Goal: Navigation & Orientation: Go to known website

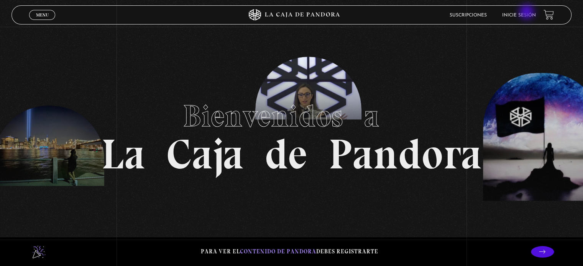
click at [527, 13] on link "Inicie sesión" at bounding box center [519, 15] width 34 height 5
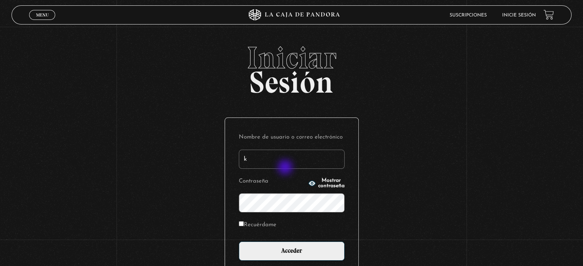
type input "[EMAIL_ADDRESS][DOMAIN_NAME]"
click at [318, 183] on span "Mostrar contraseña" at bounding box center [331, 183] width 26 height 11
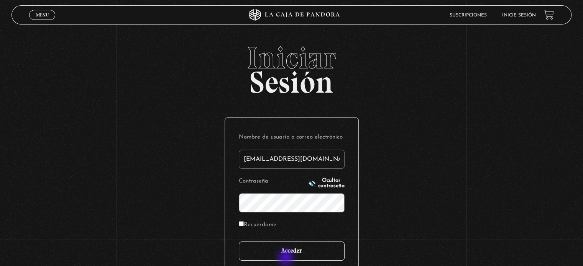
click at [287, 259] on input "Acceder" at bounding box center [292, 251] width 106 height 19
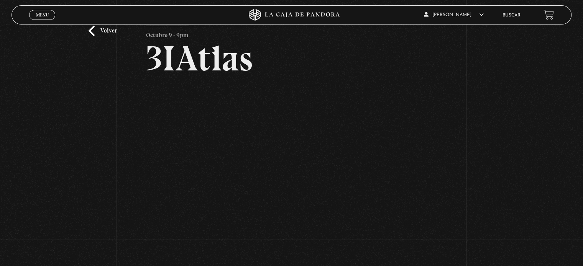
scroll to position [38, 0]
